Goal: Task Accomplishment & Management: Manage account settings

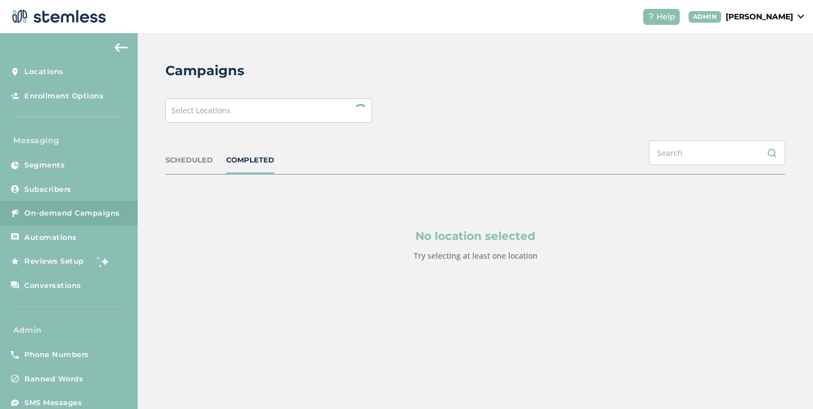
click at [273, 119] on div "Select Locations" at bounding box center [268, 110] width 207 height 24
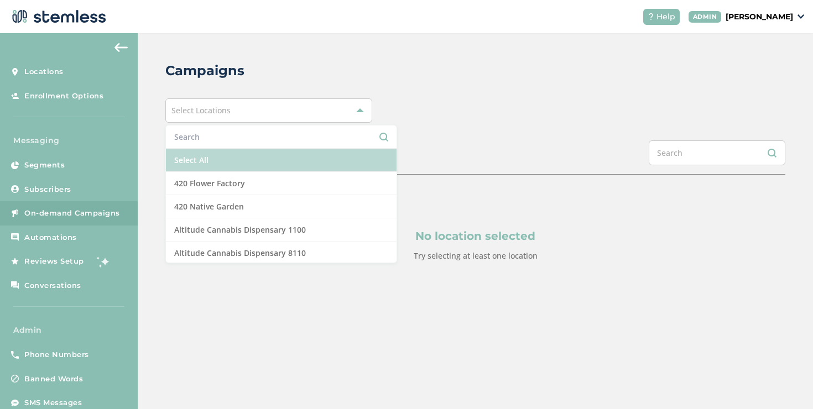
click at [200, 155] on li "Select All" at bounding box center [281, 160] width 231 height 23
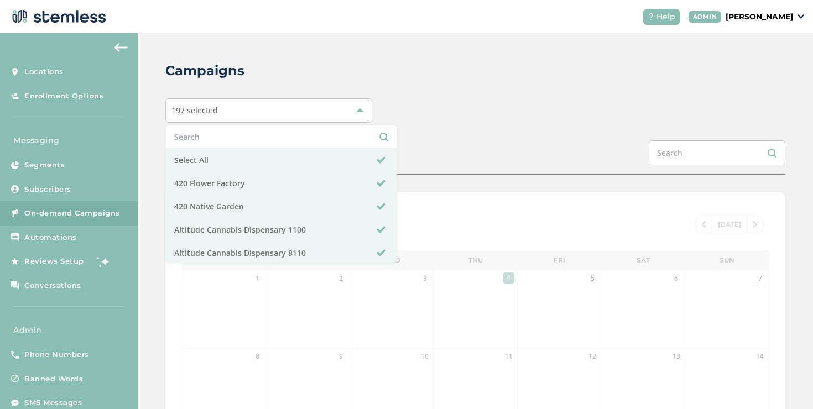
click at [414, 134] on div "Campaigns 197 selected Select All 420 Flower Factory 420 Native Garden Altitude…" at bounding box center [475, 368] width 675 height 671
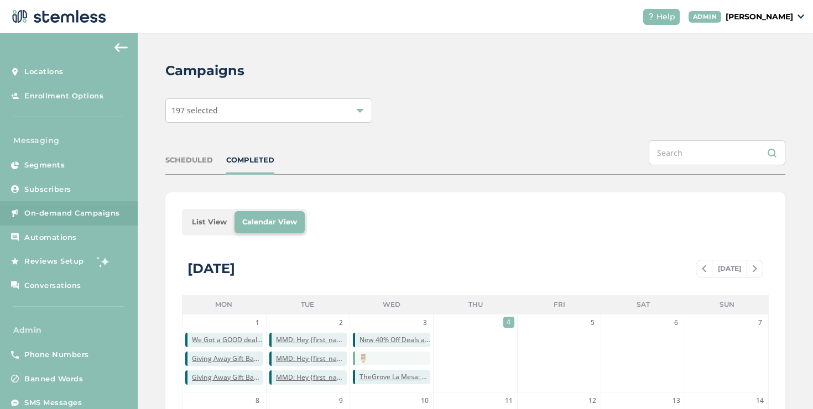
click at [201, 221] on li "List View" at bounding box center [209, 222] width 50 height 22
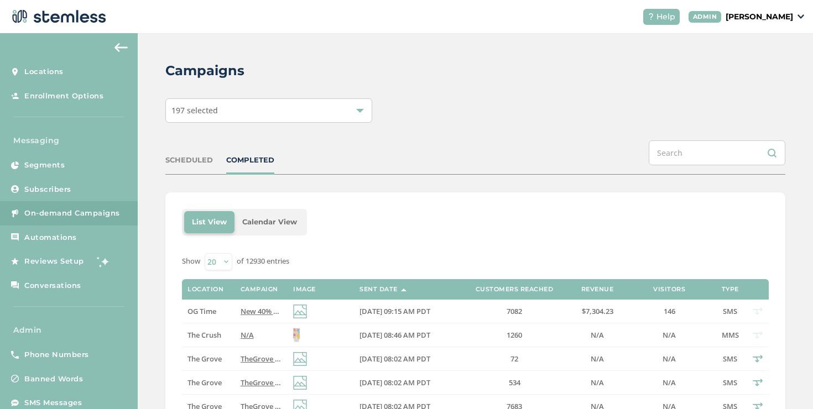
click at [195, 166] on div "SCHEDULED COMPLETED" at bounding box center [475, 157] width 620 height 34
click at [195, 165] on div "SCHEDULED COMPLETED" at bounding box center [475, 157] width 620 height 34
click at [189, 163] on div "SCHEDULED" at bounding box center [189, 160] width 48 height 11
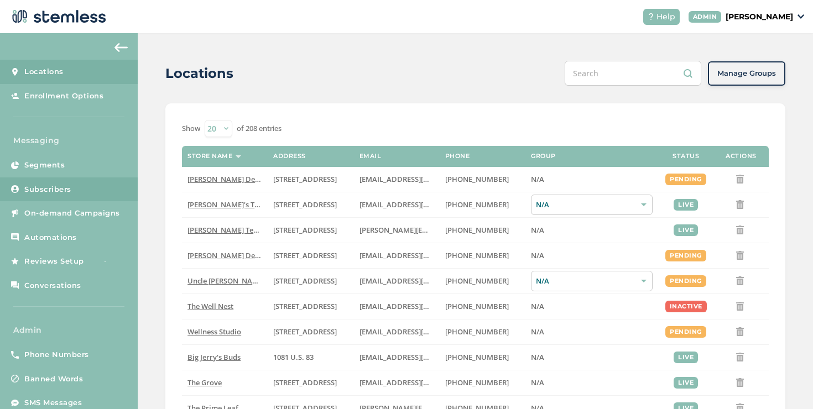
click at [40, 178] on link "Subscribers" at bounding box center [69, 189] width 138 height 24
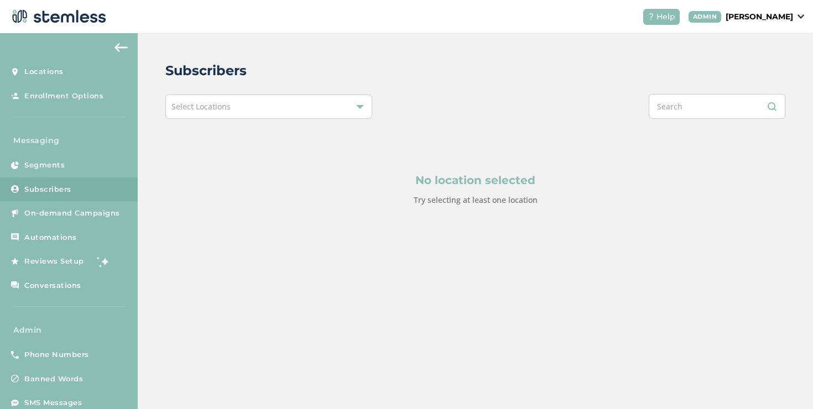
click at [178, 116] on div "Select Locations" at bounding box center [268, 107] width 207 height 24
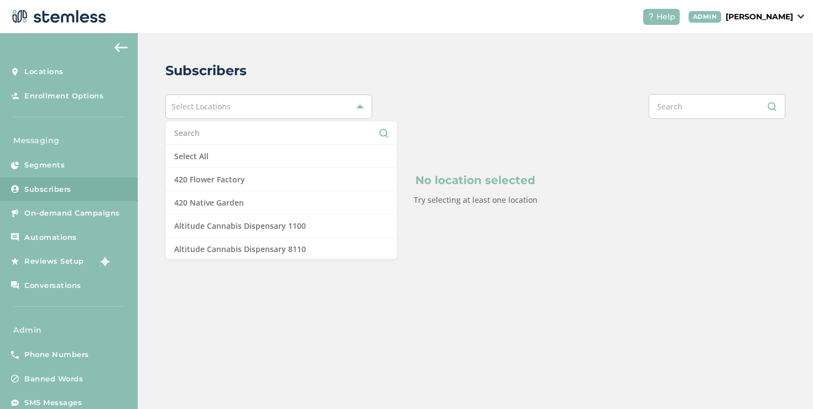
click at [182, 124] on li at bounding box center [281, 133] width 231 height 23
click at [182, 127] on input "text" at bounding box center [281, 133] width 214 height 12
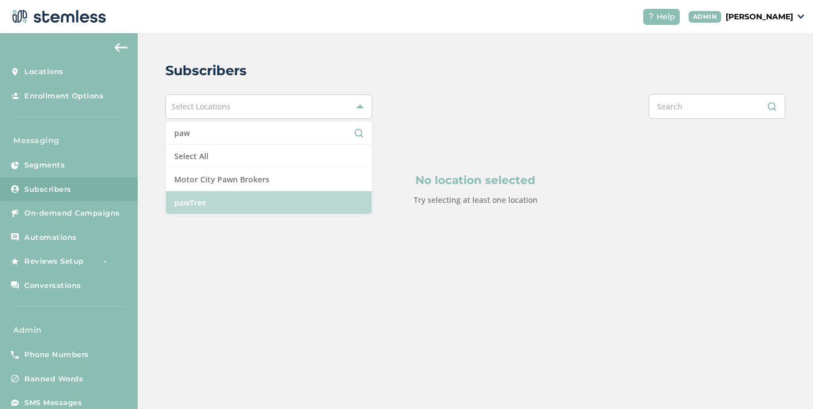
type input "paw"
click at [185, 200] on li "pawTree" at bounding box center [269, 202] width 206 height 23
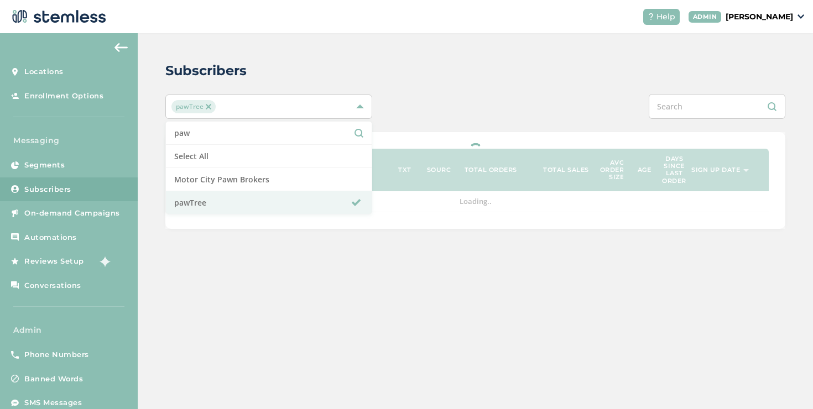
click at [431, 45] on div "Subscribers pawTree paw Select All Motor City Pawn Brokers pawTree Phone Name L…" at bounding box center [475, 144] width 675 height 223
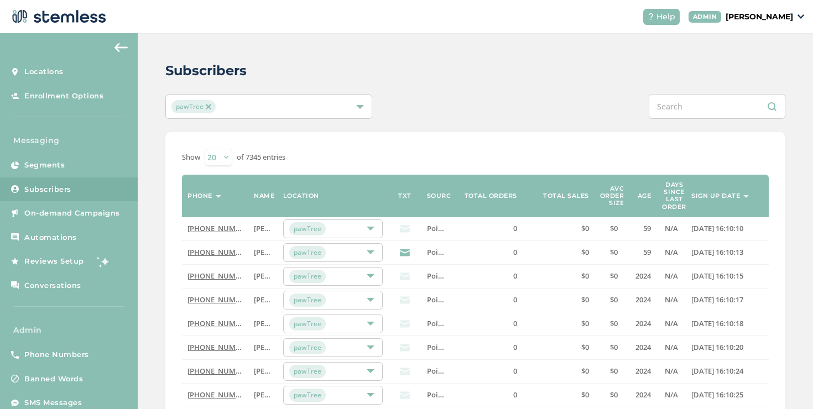
click at [737, 196] on label "Sign up date" at bounding box center [715, 195] width 49 height 7
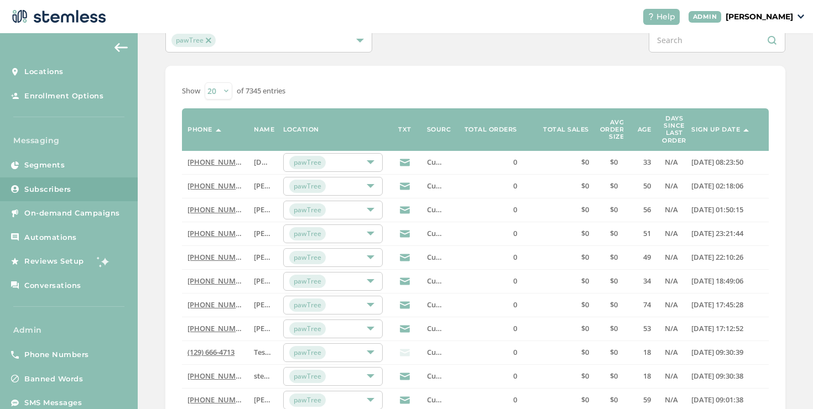
scroll to position [360, 0]
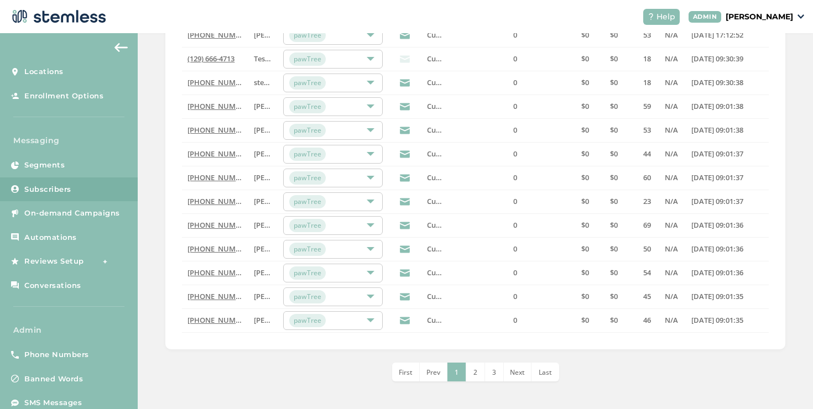
click at [541, 378] on li "Last" at bounding box center [545, 372] width 28 height 19
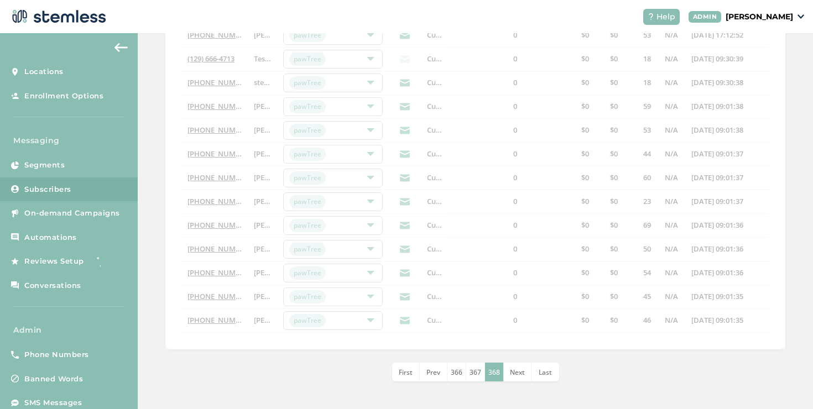
scroll to position [3, 0]
